Goal: Communication & Community: Answer question/provide support

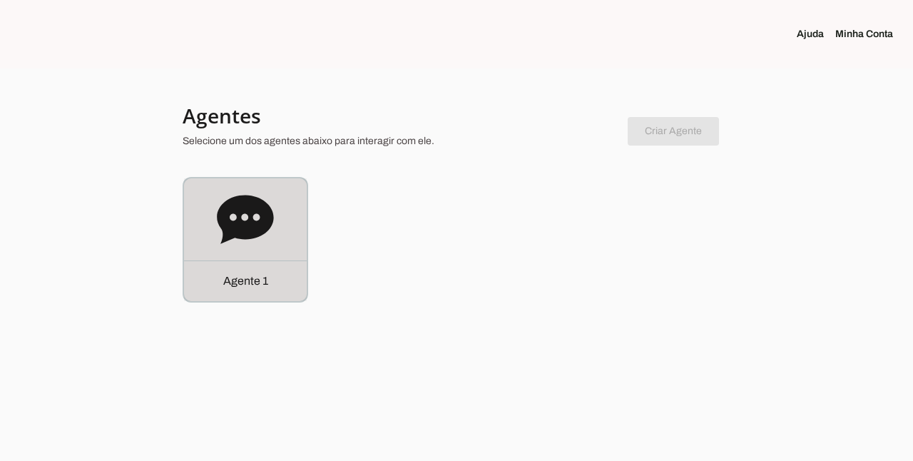
click at [276, 242] on div "Agente 1" at bounding box center [245, 239] width 123 height 123
